Goal: Check status: Check status

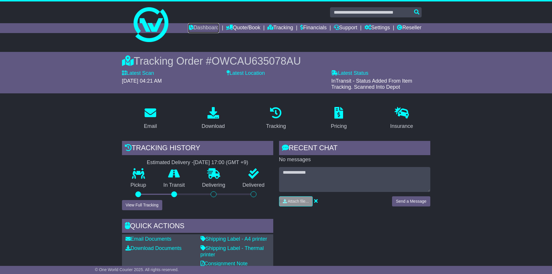
drag, startPoint x: 188, startPoint y: 29, endPoint x: 248, endPoint y: 48, distance: 63.3
click at [188, 29] on link "Dashboard" at bounding box center [203, 28] width 31 height 10
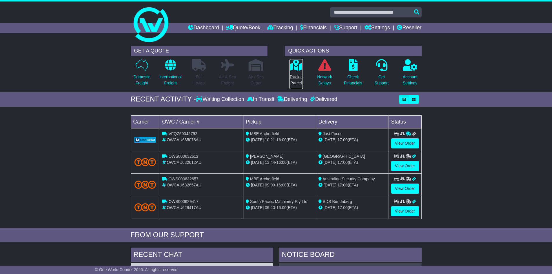
drag, startPoint x: 301, startPoint y: 79, endPoint x: 310, endPoint y: 85, distance: 10.8
click at [301, 80] on p "Track a Parcel" at bounding box center [295, 80] width 13 height 12
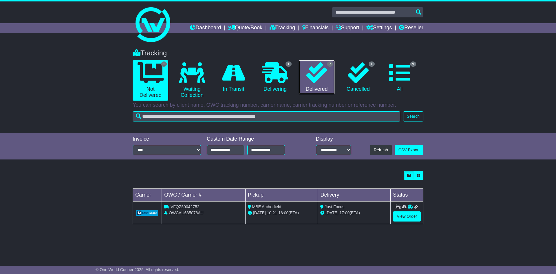
click at [321, 78] on icon at bounding box center [316, 72] width 21 height 21
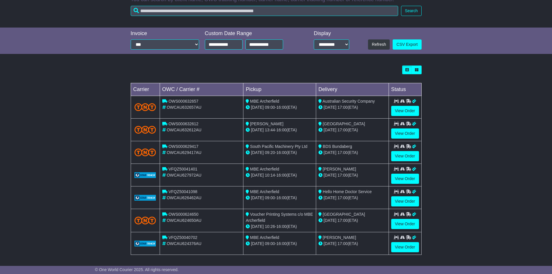
scroll to position [107, 0]
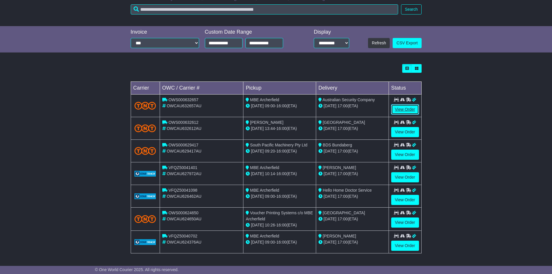
click at [407, 106] on link "View Order" at bounding box center [405, 109] width 28 height 10
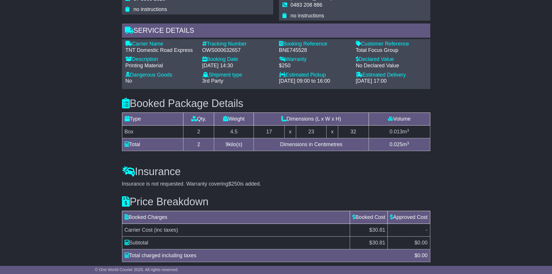
scroll to position [452, 0]
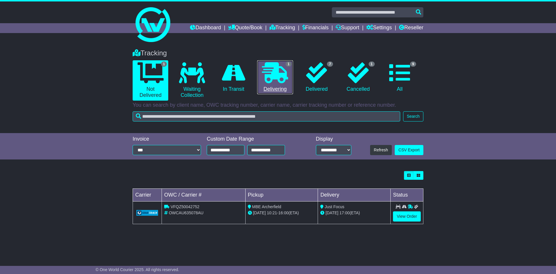
click at [276, 70] on icon at bounding box center [275, 72] width 26 height 21
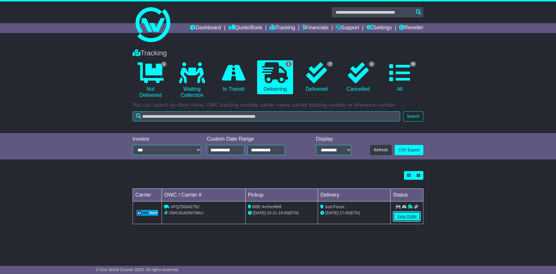
click at [405, 214] on link "View Order" at bounding box center [407, 216] width 28 height 10
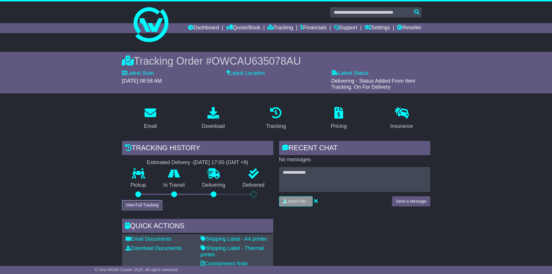
click at [141, 209] on button "View Full Tracking" at bounding box center [142, 205] width 40 height 10
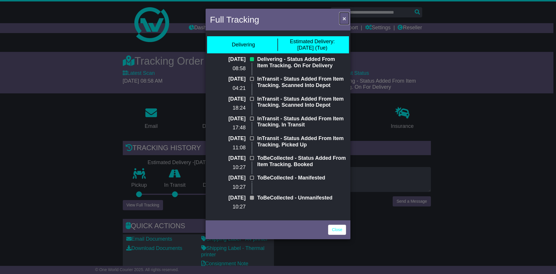
click at [341, 19] on button "×" at bounding box center [344, 18] width 9 height 12
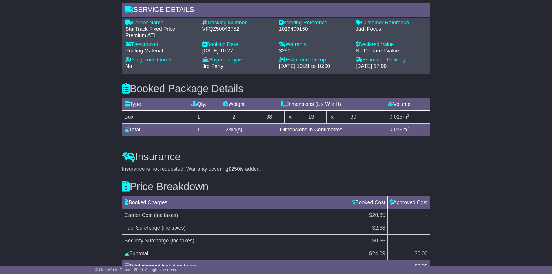
scroll to position [439, 0]
